Goal: Task Accomplishment & Management: Manage account settings

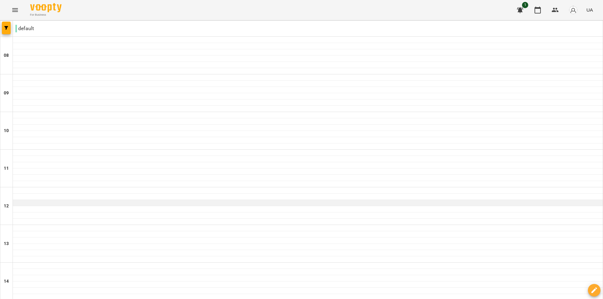
scroll to position [307, 0]
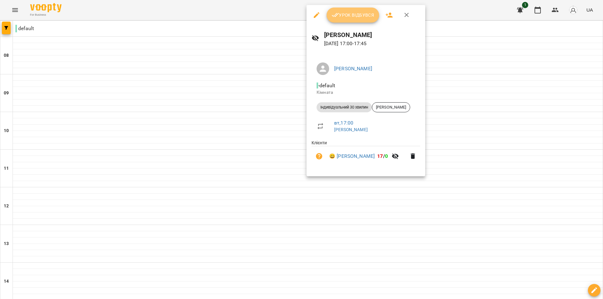
click at [363, 13] on span "Урок відбувся" at bounding box center [352, 15] width 43 height 8
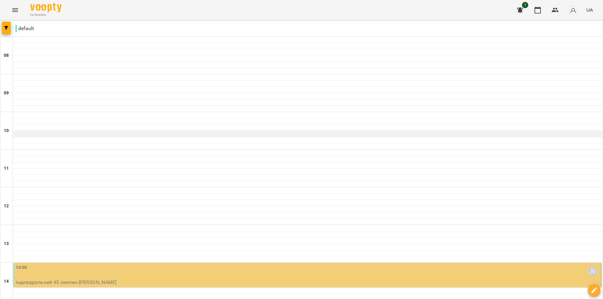
scroll to position [188, 0]
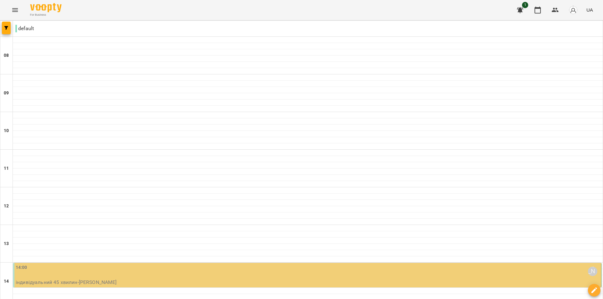
click at [192, 264] on div "14:00 [PERSON_NAME]" at bounding box center [308, 271] width 584 height 14
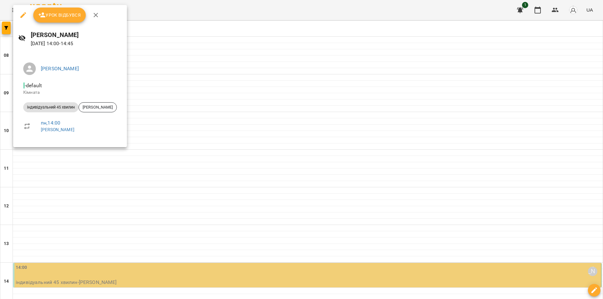
click at [57, 17] on span "Урок відбувся" at bounding box center [59, 15] width 43 height 8
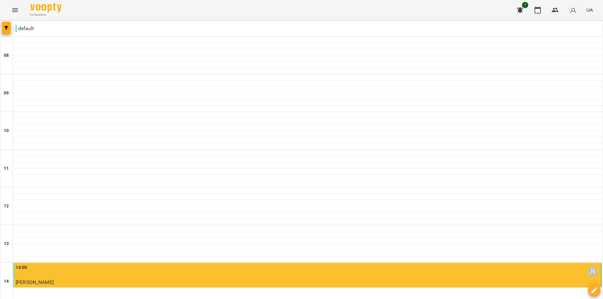
scroll to position [87, 0]
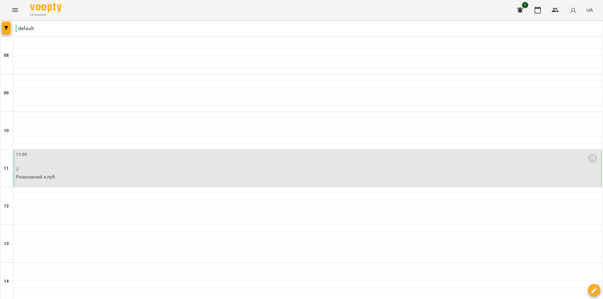
click at [162, 172] on p "3" at bounding box center [308, 170] width 584 height 8
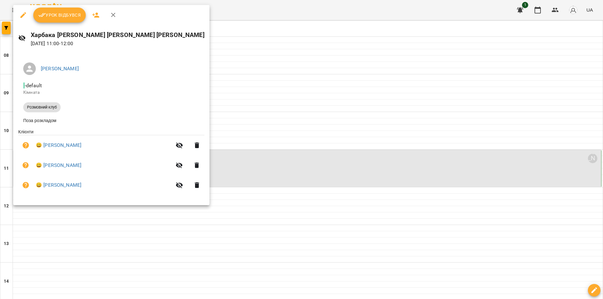
click at [57, 16] on span "Урок відбувся" at bounding box center [59, 15] width 43 height 8
